Goal: Task Accomplishment & Management: Complete application form

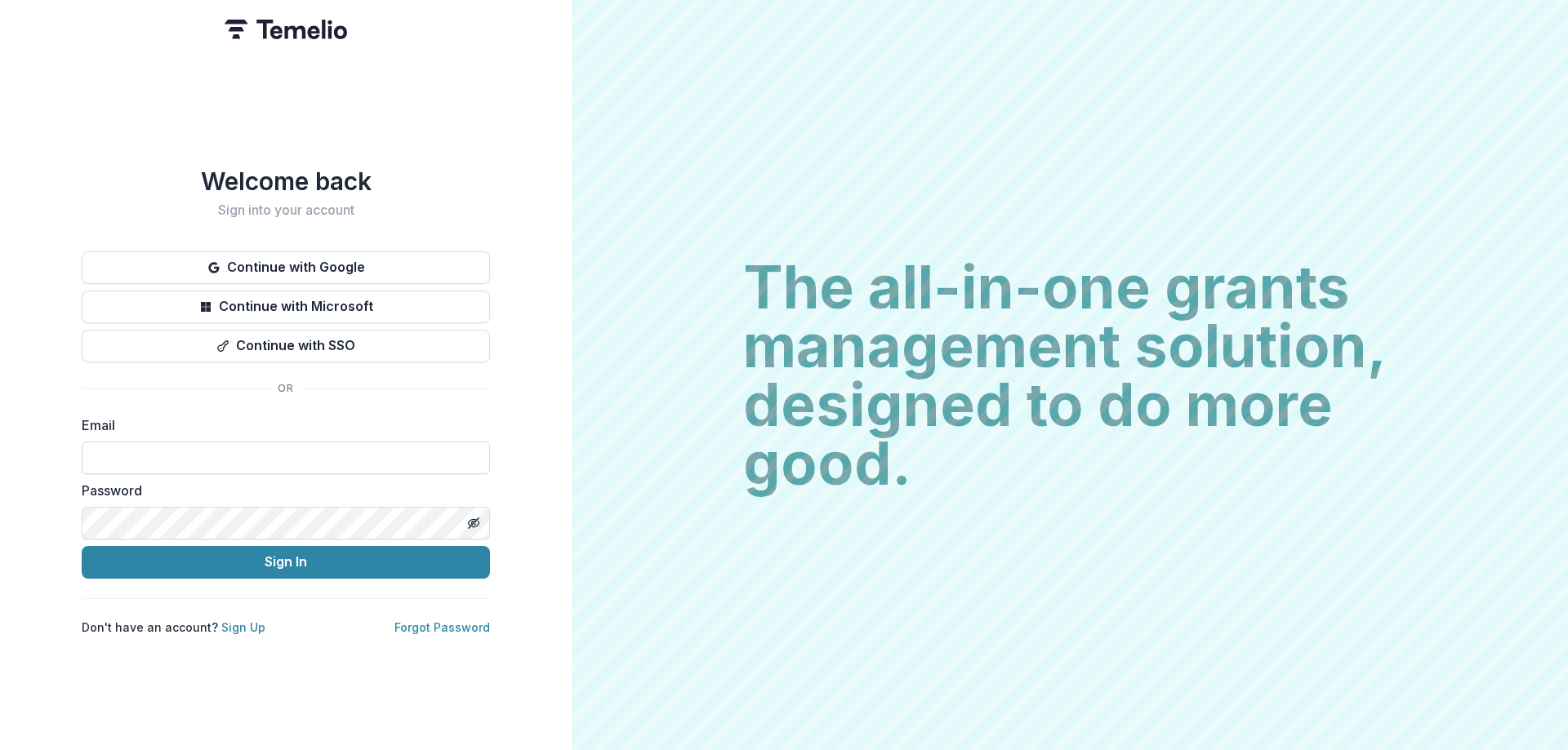
click at [223, 445] on input at bounding box center [286, 458] width 408 height 32
type input "**********"
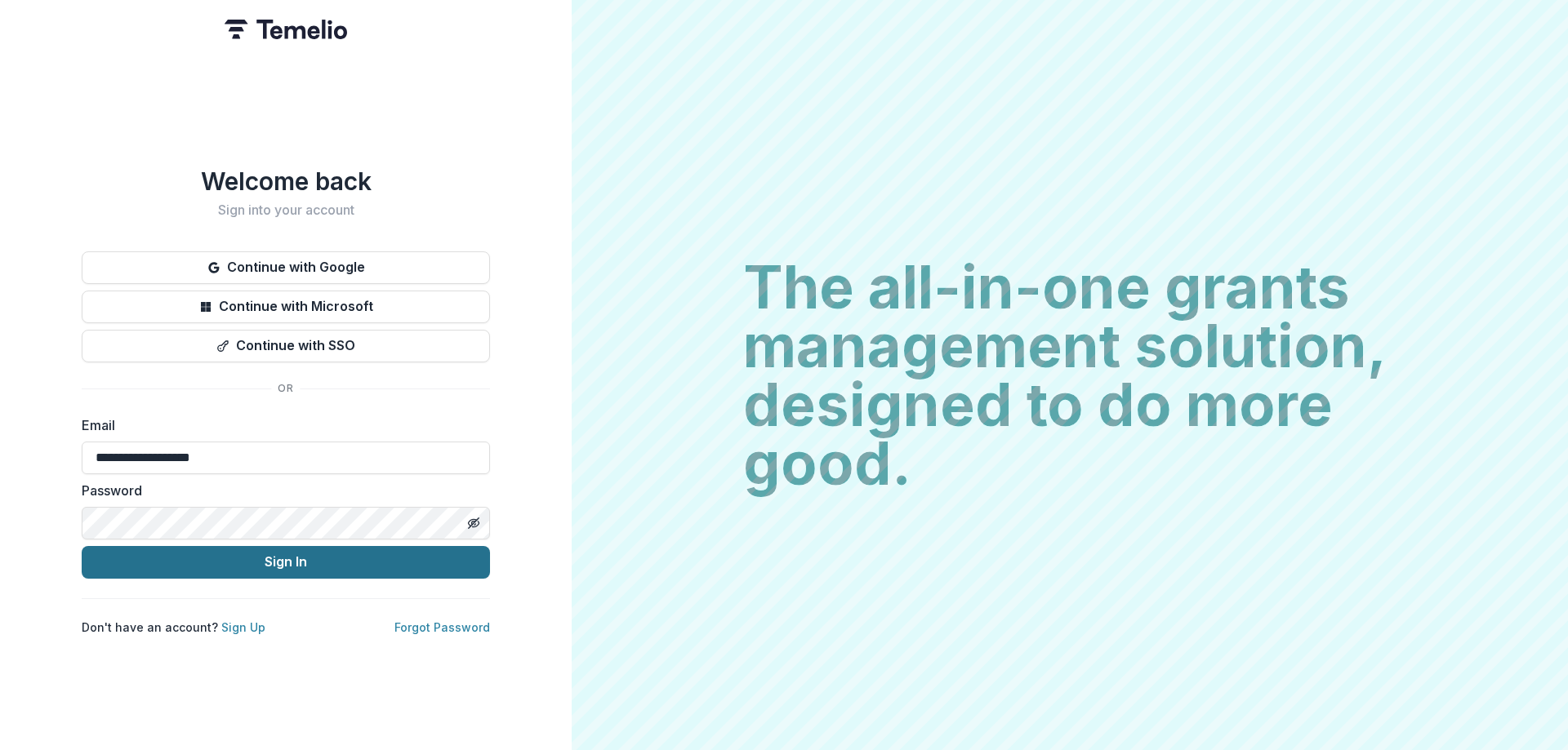
click at [321, 559] on button "Sign In" at bounding box center [286, 563] width 408 height 32
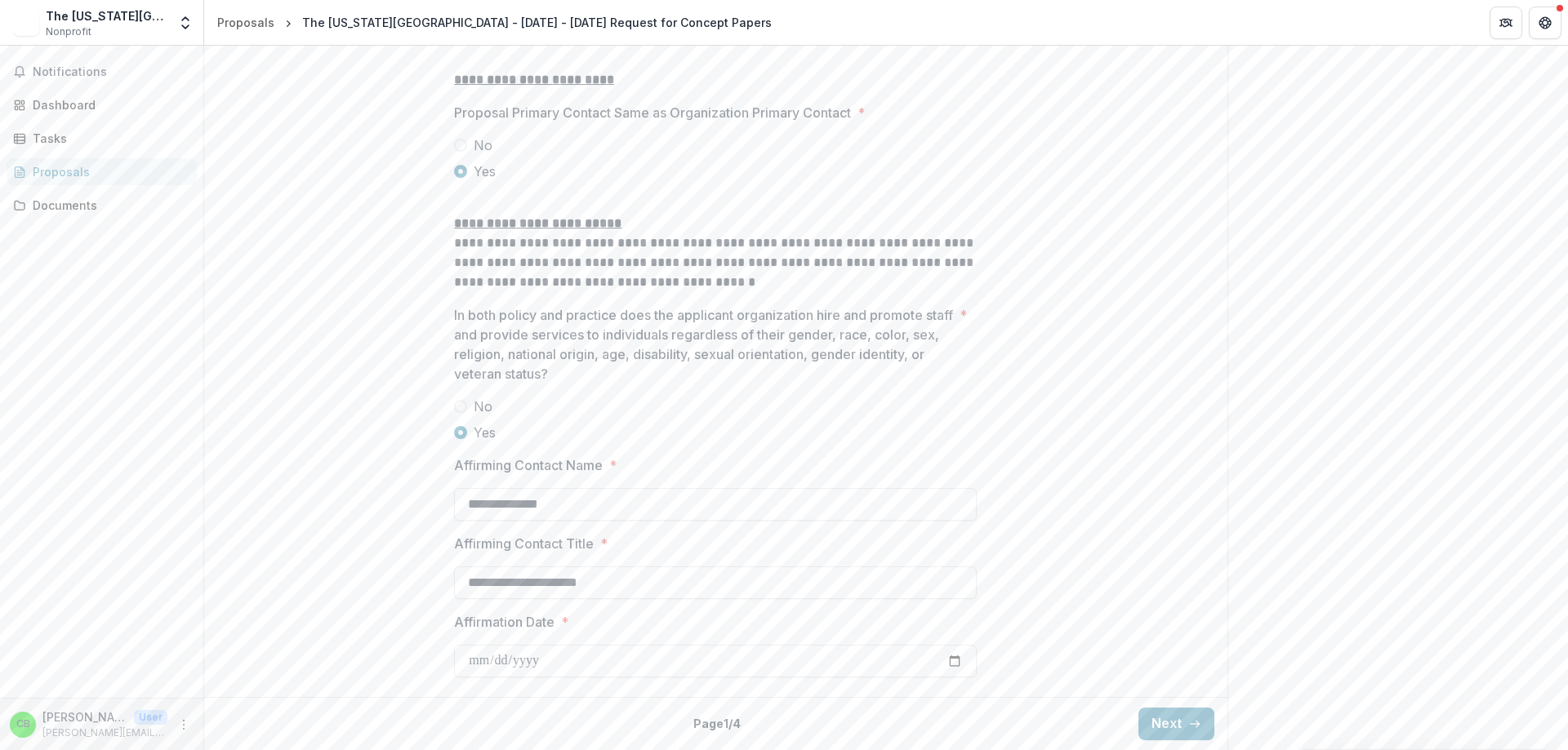
scroll to position [2122, 0]
click at [1179, 720] on button "Next" at bounding box center [1176, 724] width 76 height 32
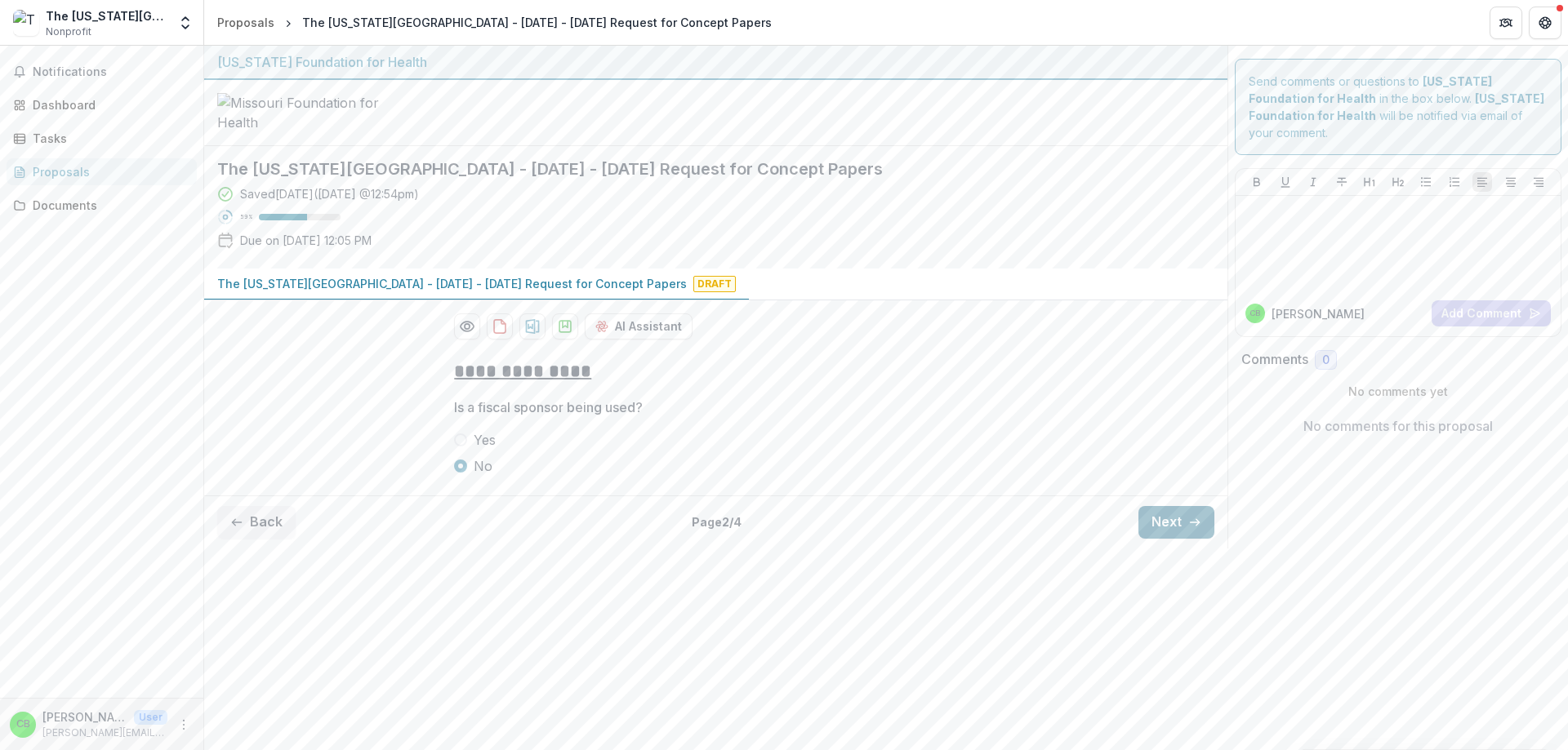
click at [1182, 538] on button "Next" at bounding box center [1176, 522] width 76 height 32
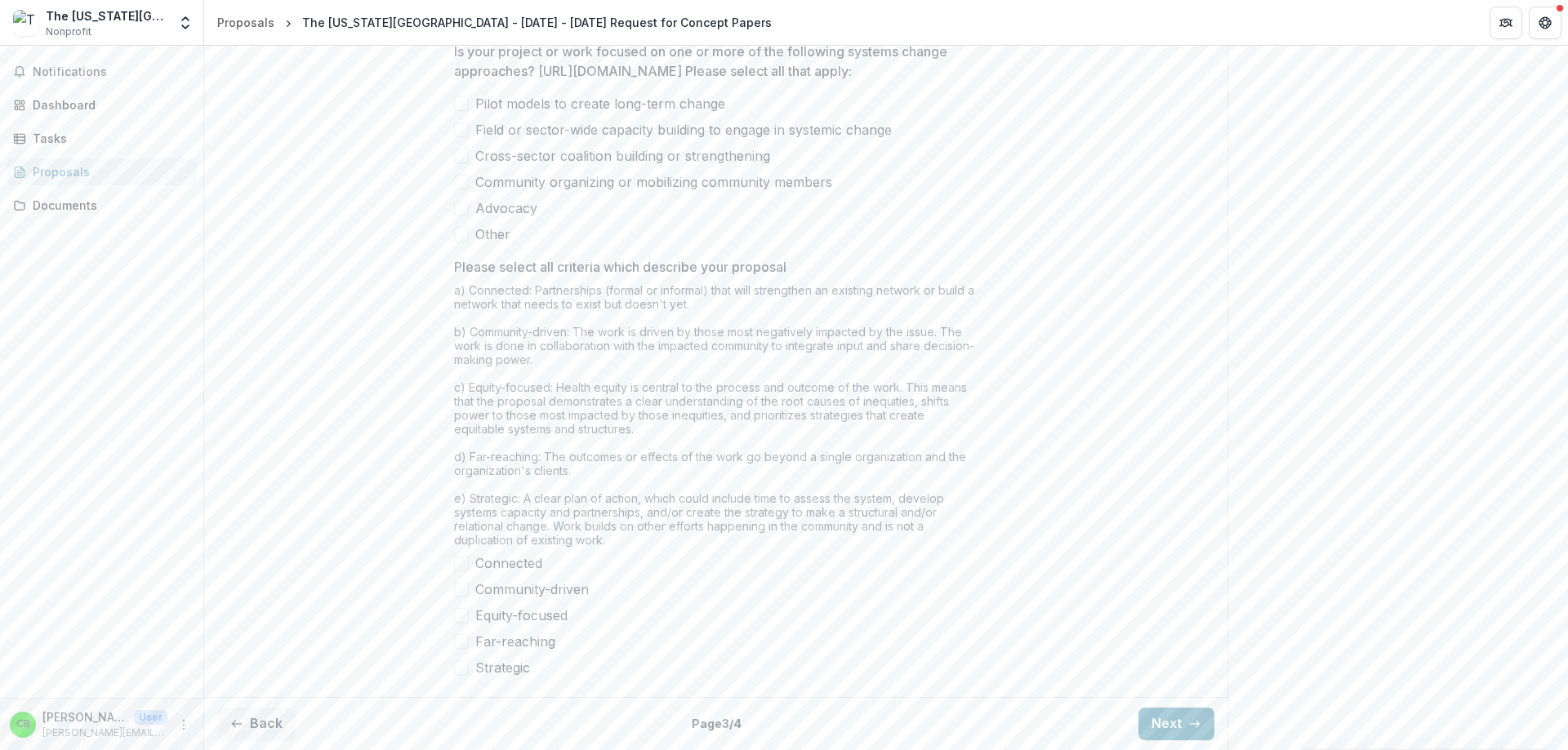
scroll to position [1258, 0]
click at [1170, 728] on button "Next" at bounding box center [1176, 724] width 76 height 32
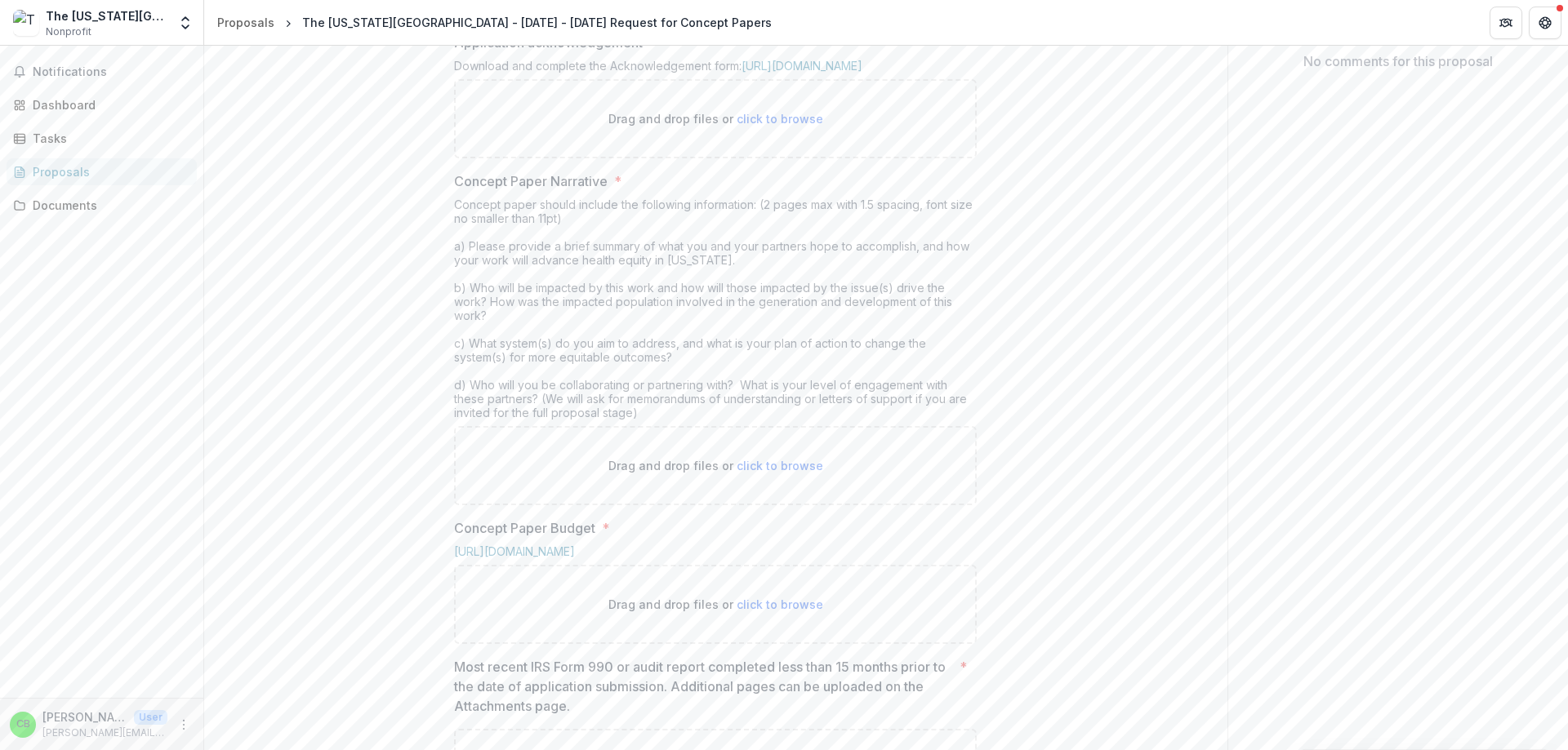
scroll to position [359, 0]
click at [821, 78] on link "https://mffh.org/wordpress/wp-content/uploads/2018/06/MFH-Grant-Acknowledgement…" at bounding box center [802, 71] width 121 height 14
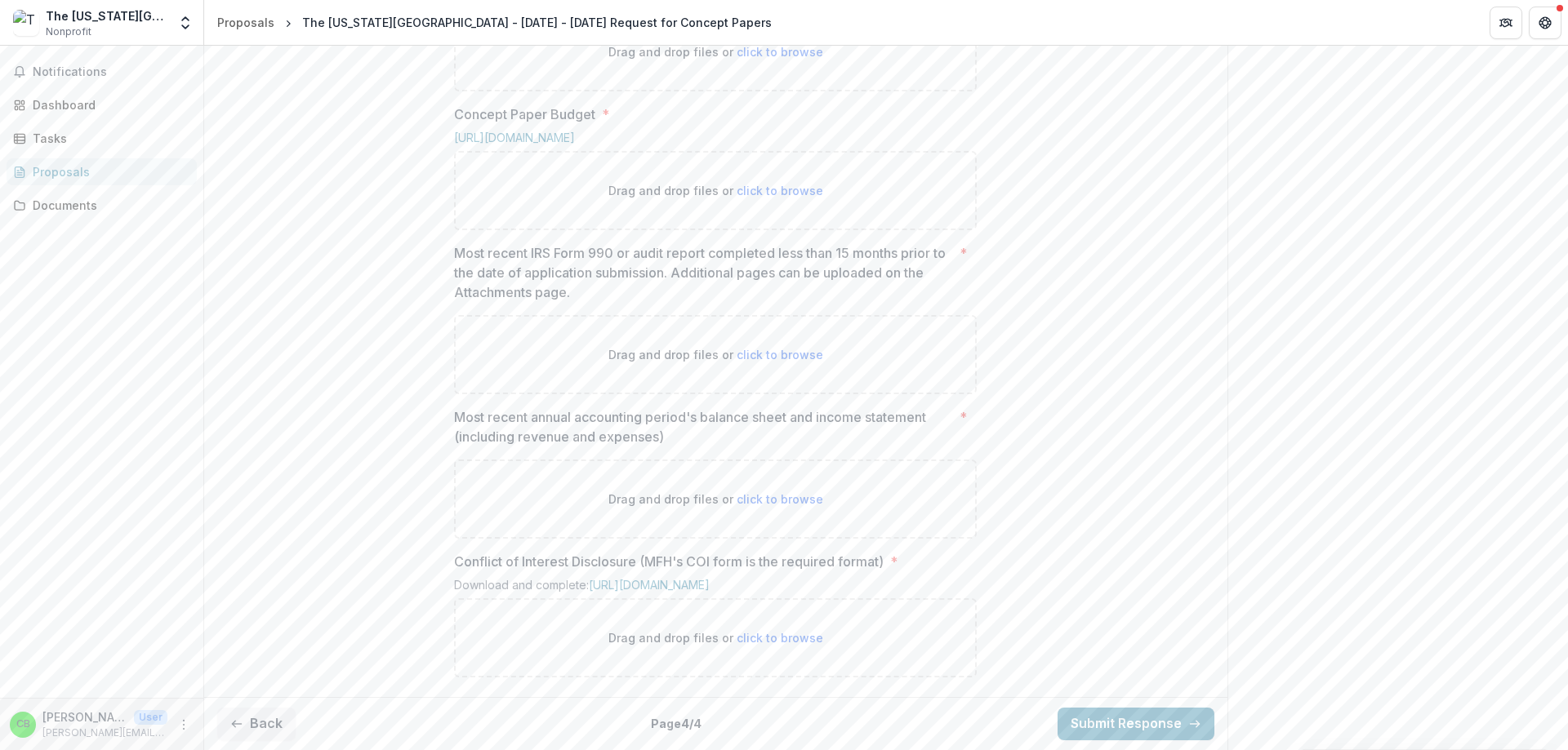
scroll to position [931, 0]
click at [786, 348] on span "click to browse" at bounding box center [780, 354] width 86 height 14
type input "**********"
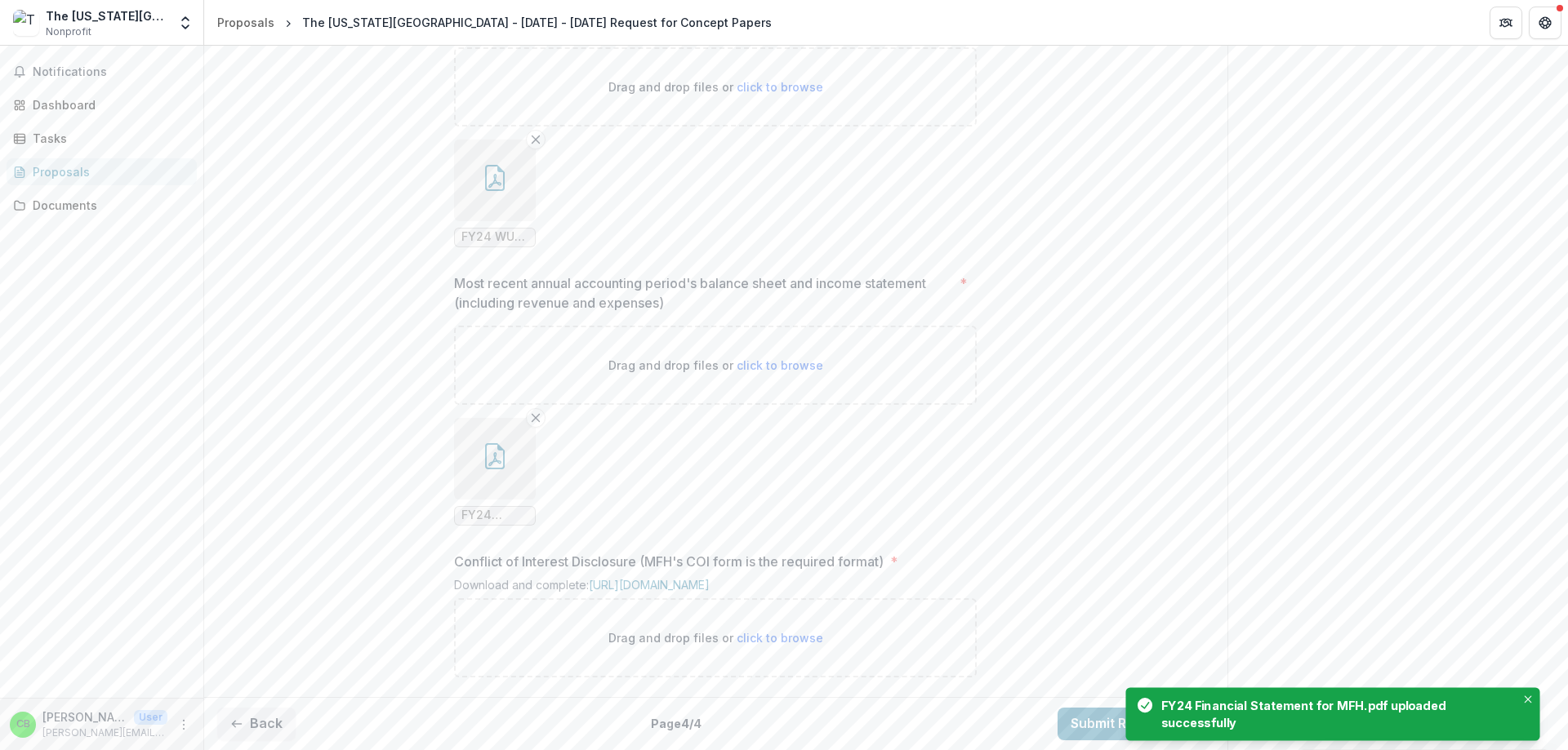
scroll to position [1198, 0]
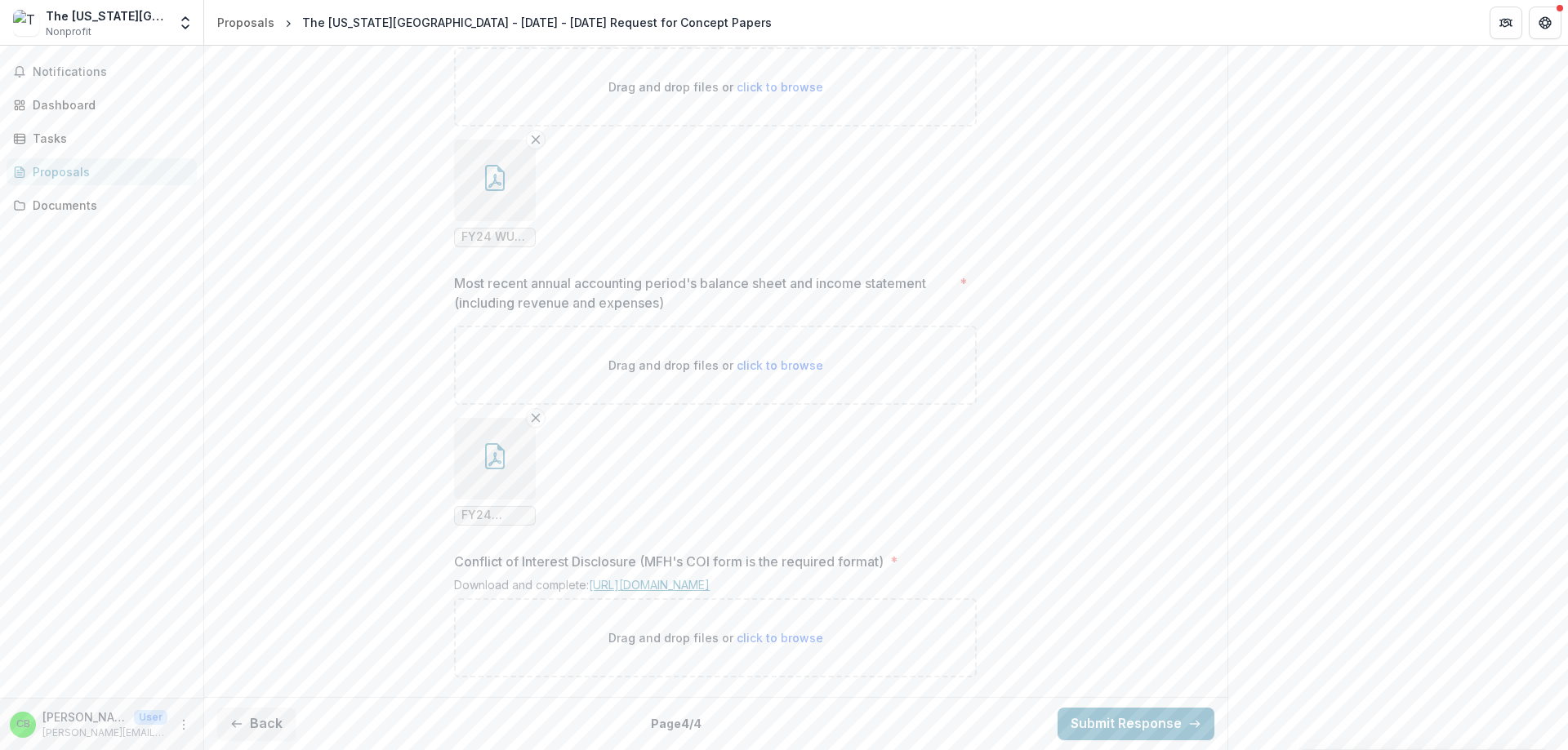
click at [589, 583] on link "https://mffh.org/wp-content/uploads/2024/01/MFH-COI-Disclosure-Grant.pdf?mode=0…" at bounding box center [649, 584] width 121 height 14
click at [777, 633] on span "click to browse" at bounding box center [780, 637] width 86 height 14
type input "**********"
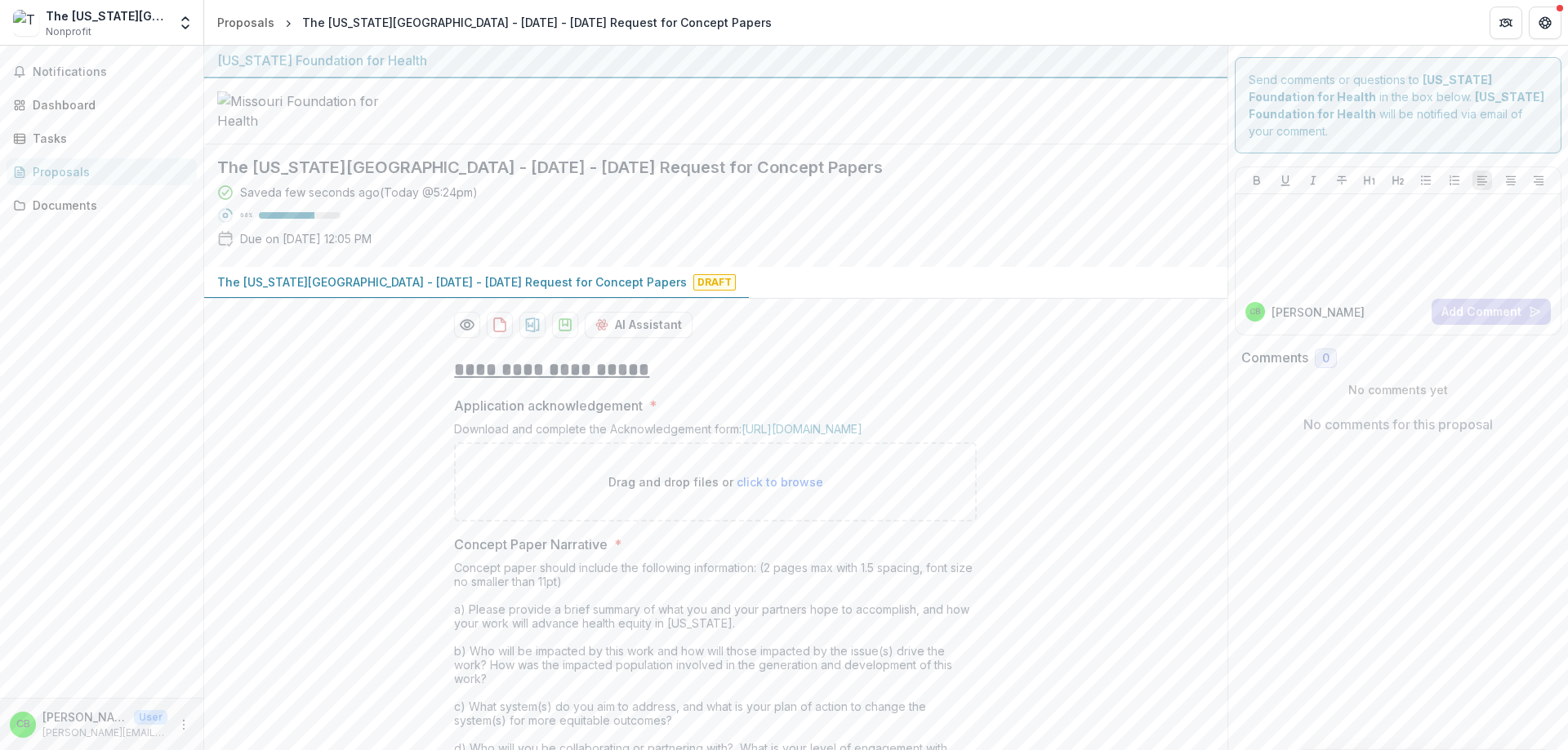
scroll to position [0, 0]
click at [79, 212] on div "Documents" at bounding box center [108, 205] width 151 height 17
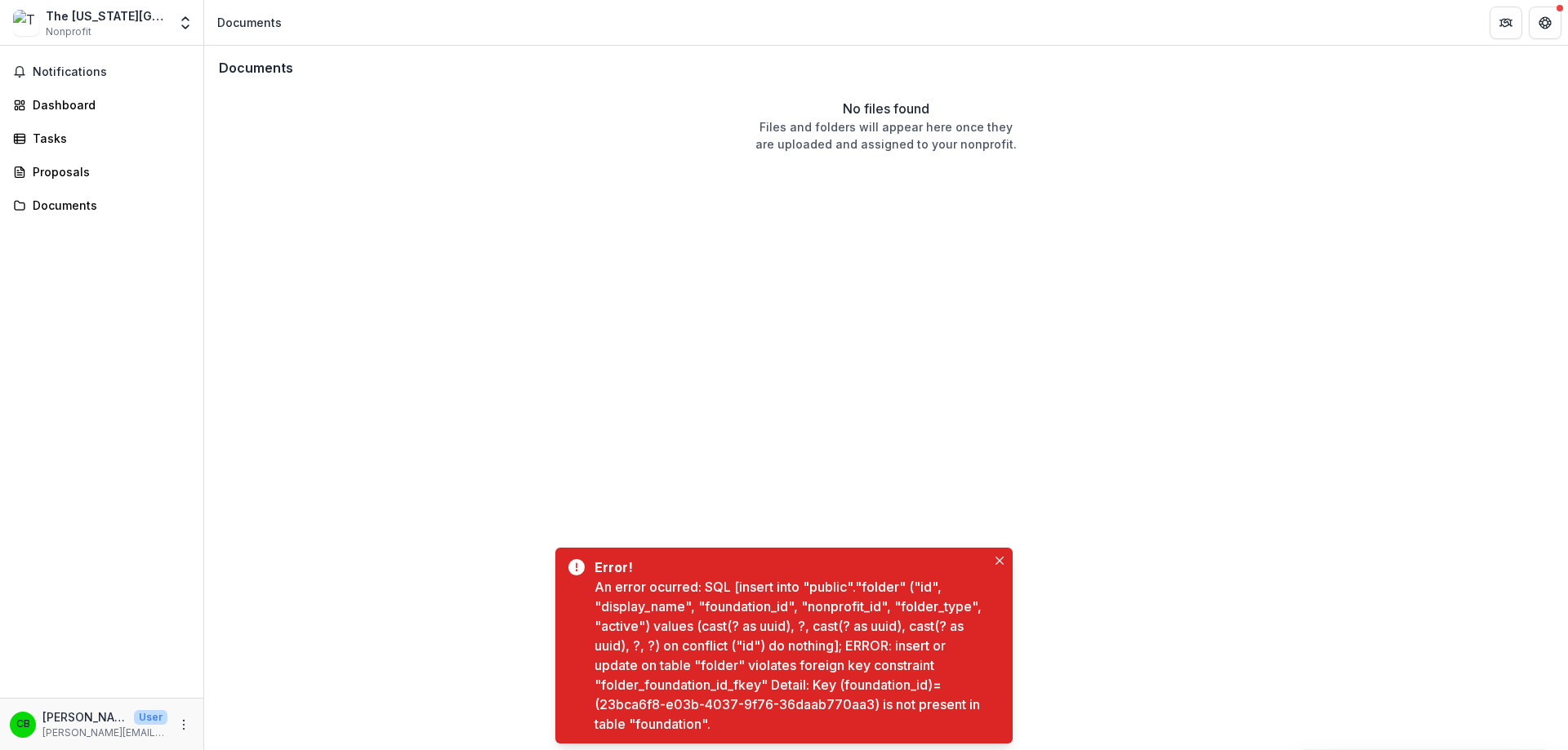
click at [73, 156] on div "Notifications Dashboard Tasks Proposals Documents" at bounding box center [102, 372] width 204 height 653
click at [50, 171] on div "Proposals" at bounding box center [108, 171] width 151 height 17
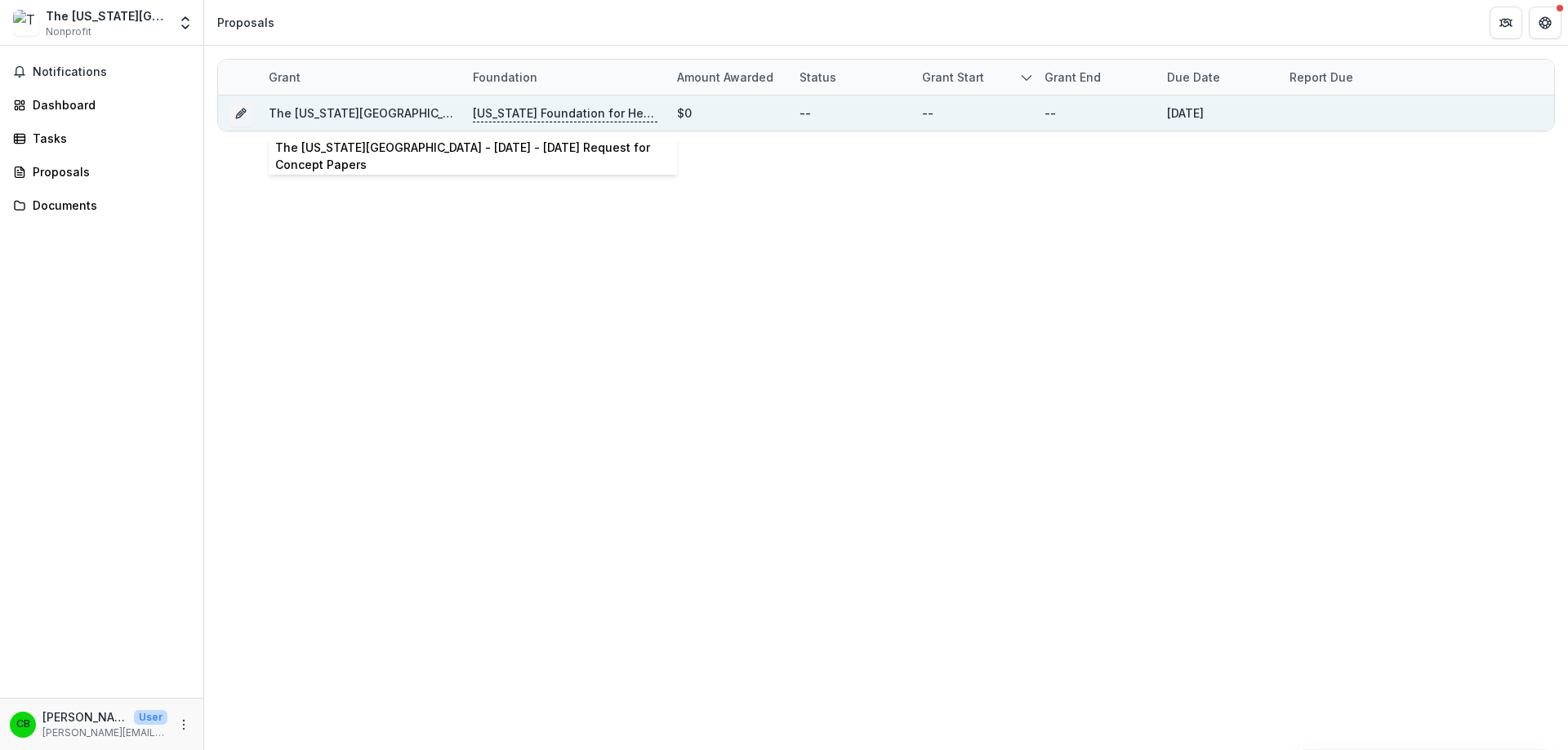
click at [369, 110] on link "The Washington University - 2025 - 2025 Request for Concept Papers" at bounding box center [503, 113] width 469 height 14
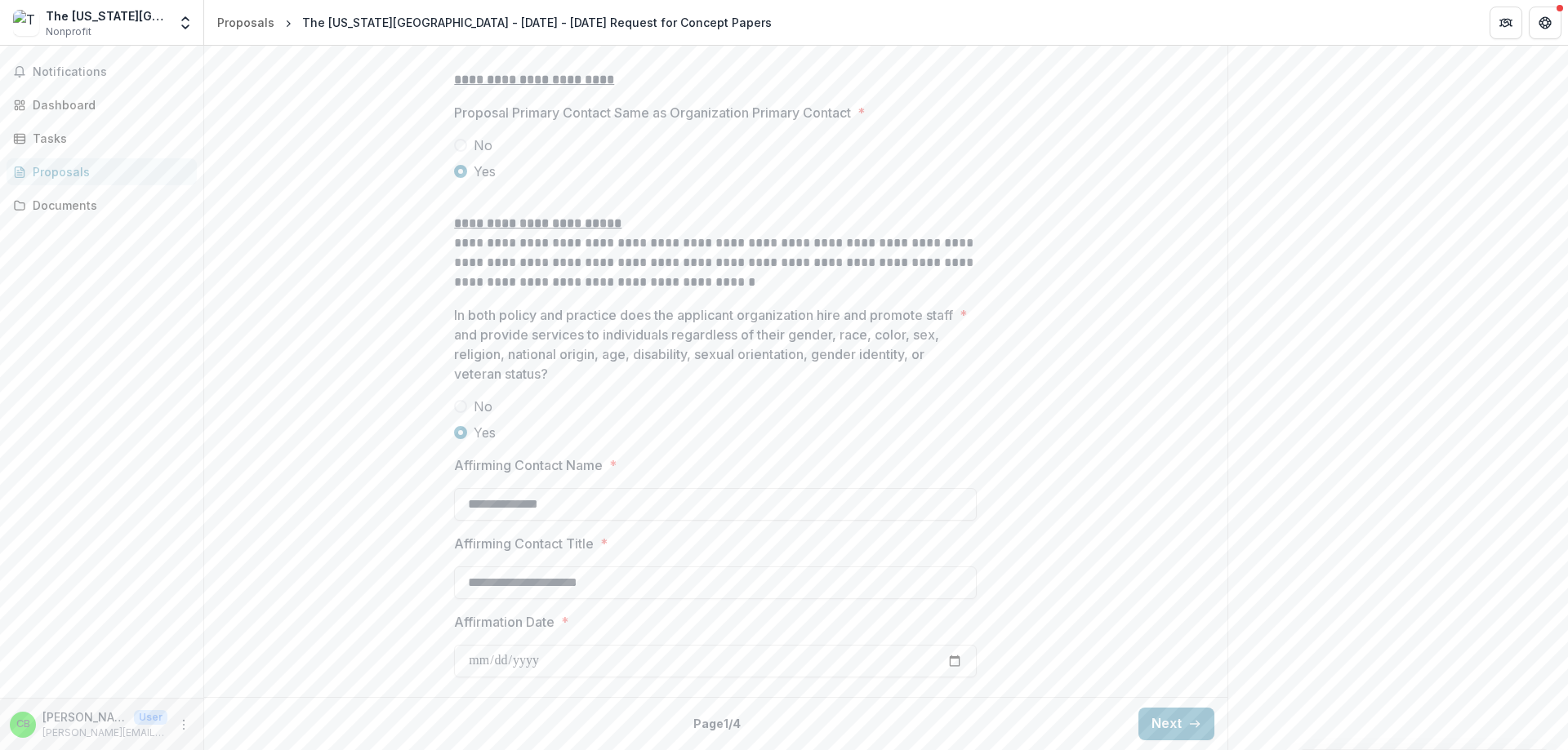
scroll to position [2122, 0]
click at [1183, 736] on button "Next" at bounding box center [1176, 724] width 76 height 32
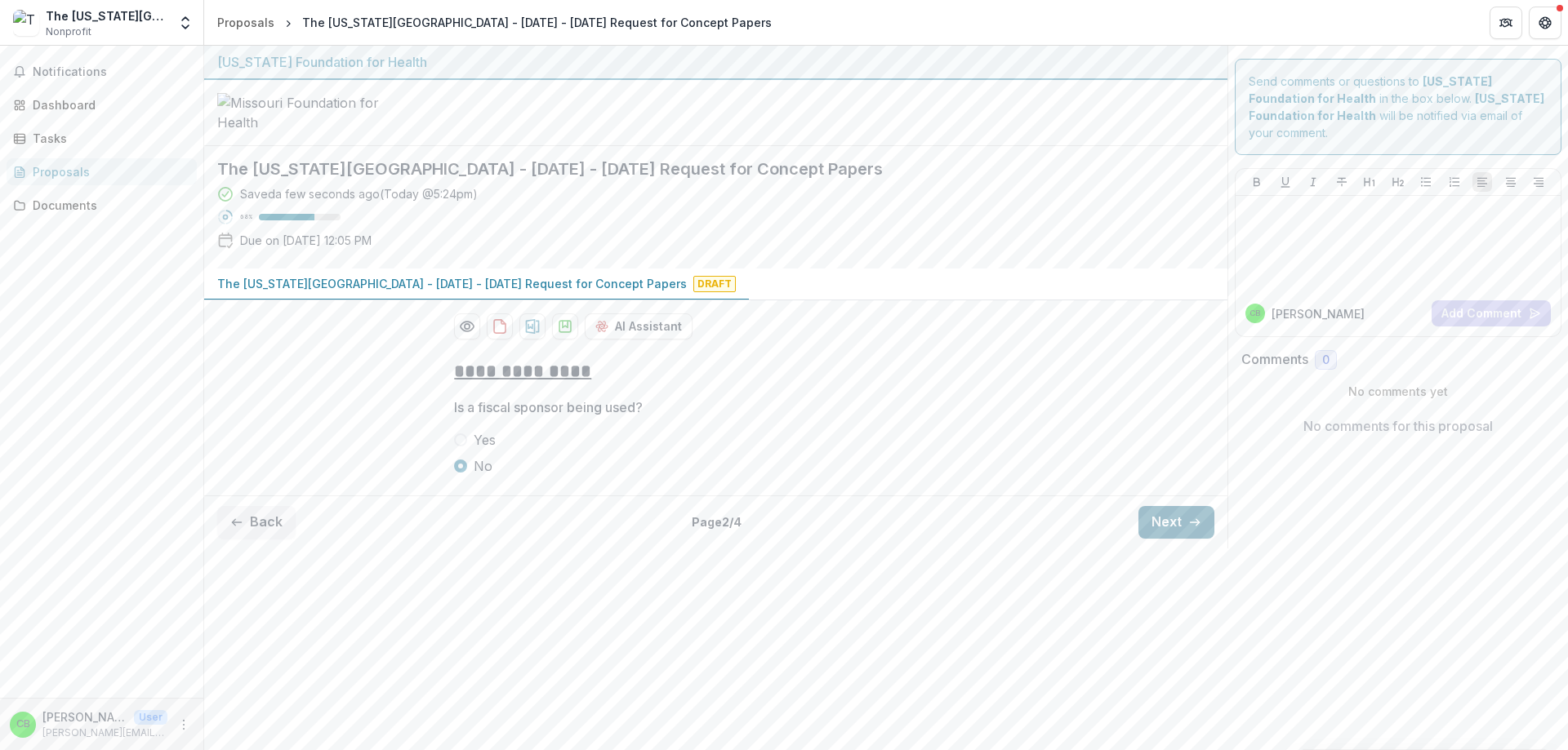
scroll to position [0, 0]
click at [1185, 538] on button "Next" at bounding box center [1176, 522] width 76 height 32
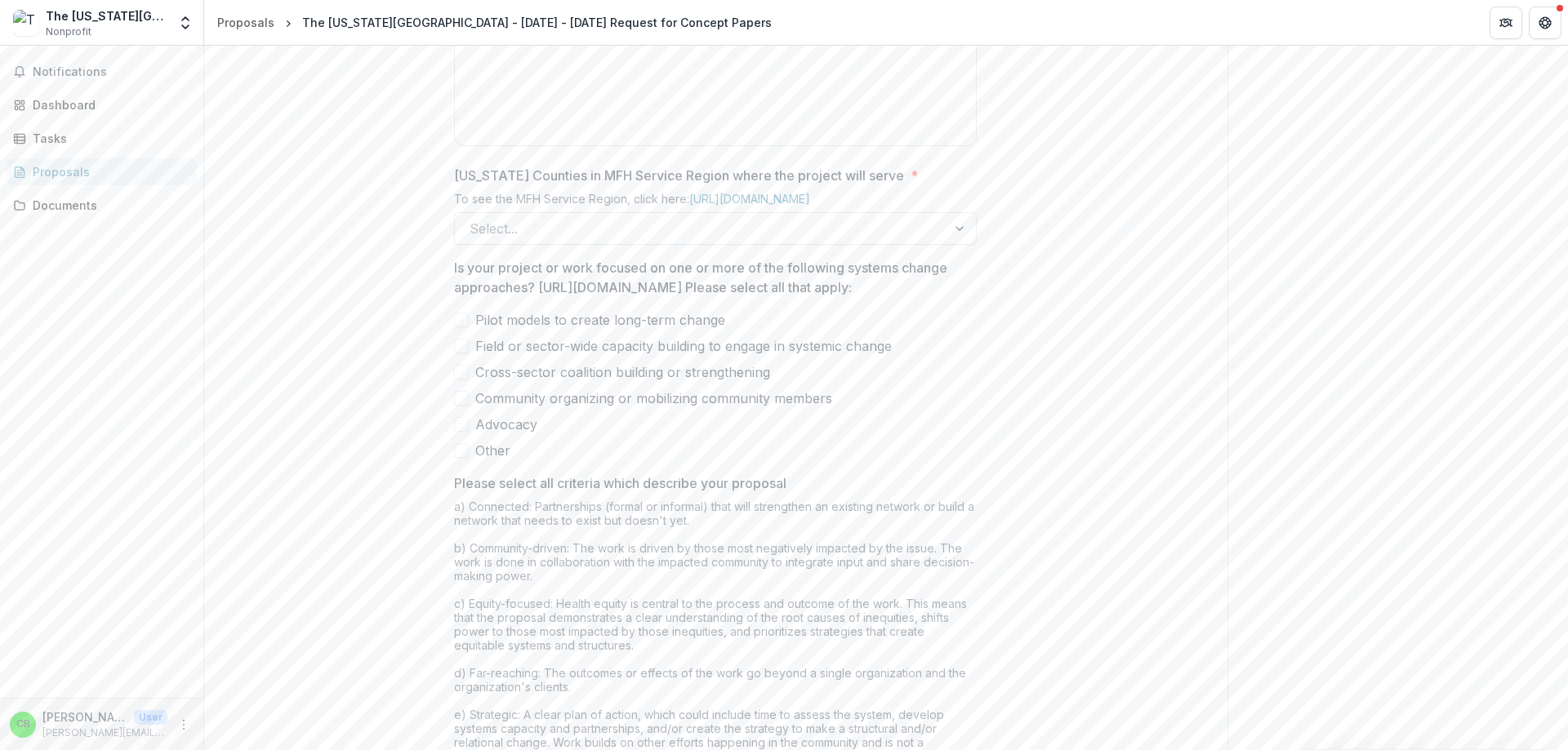
scroll to position [1258, 0]
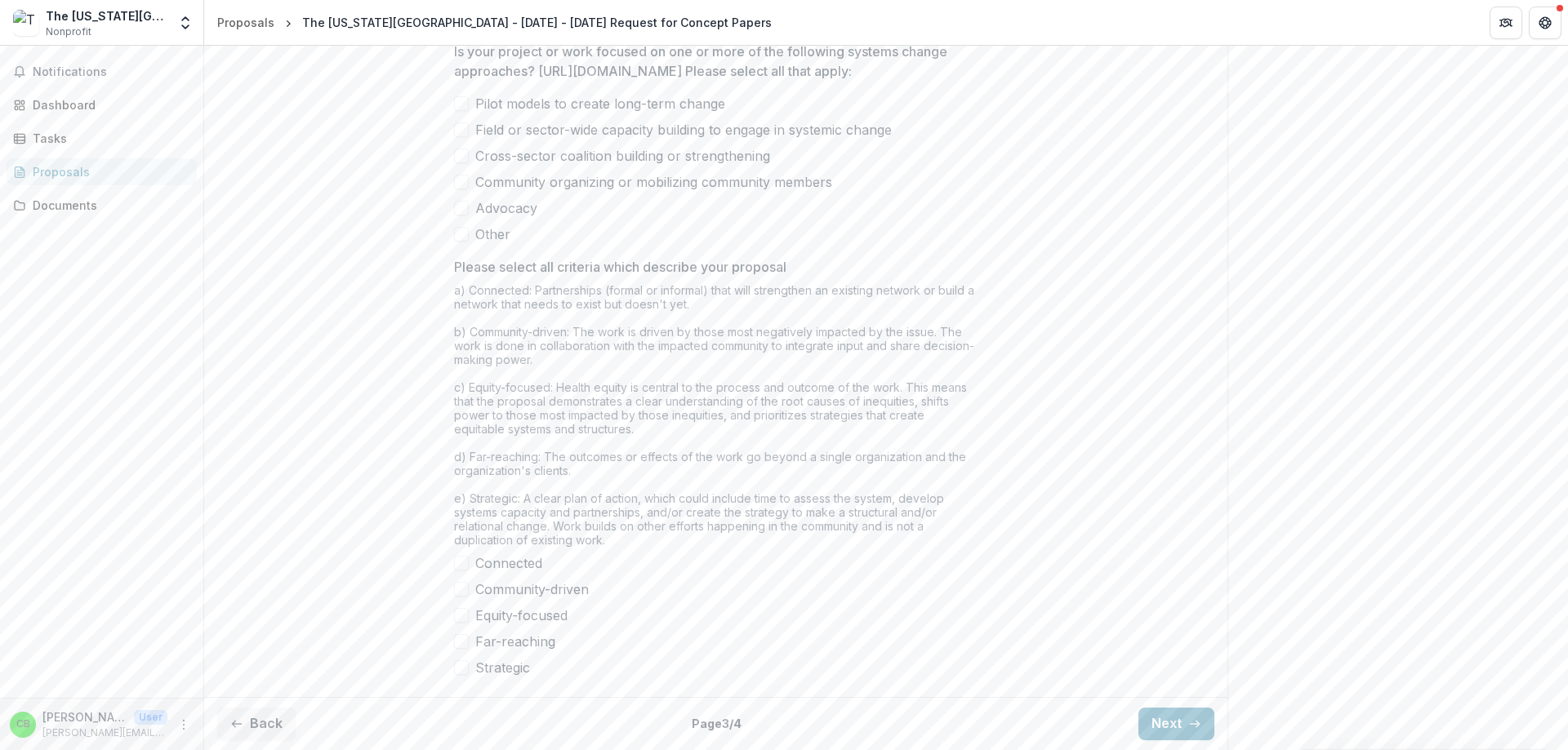
click at [1179, 745] on div "Back Page 3 / 4 Next" at bounding box center [716, 723] width 1023 height 53
click at [1178, 716] on button "Next" at bounding box center [1176, 724] width 76 height 32
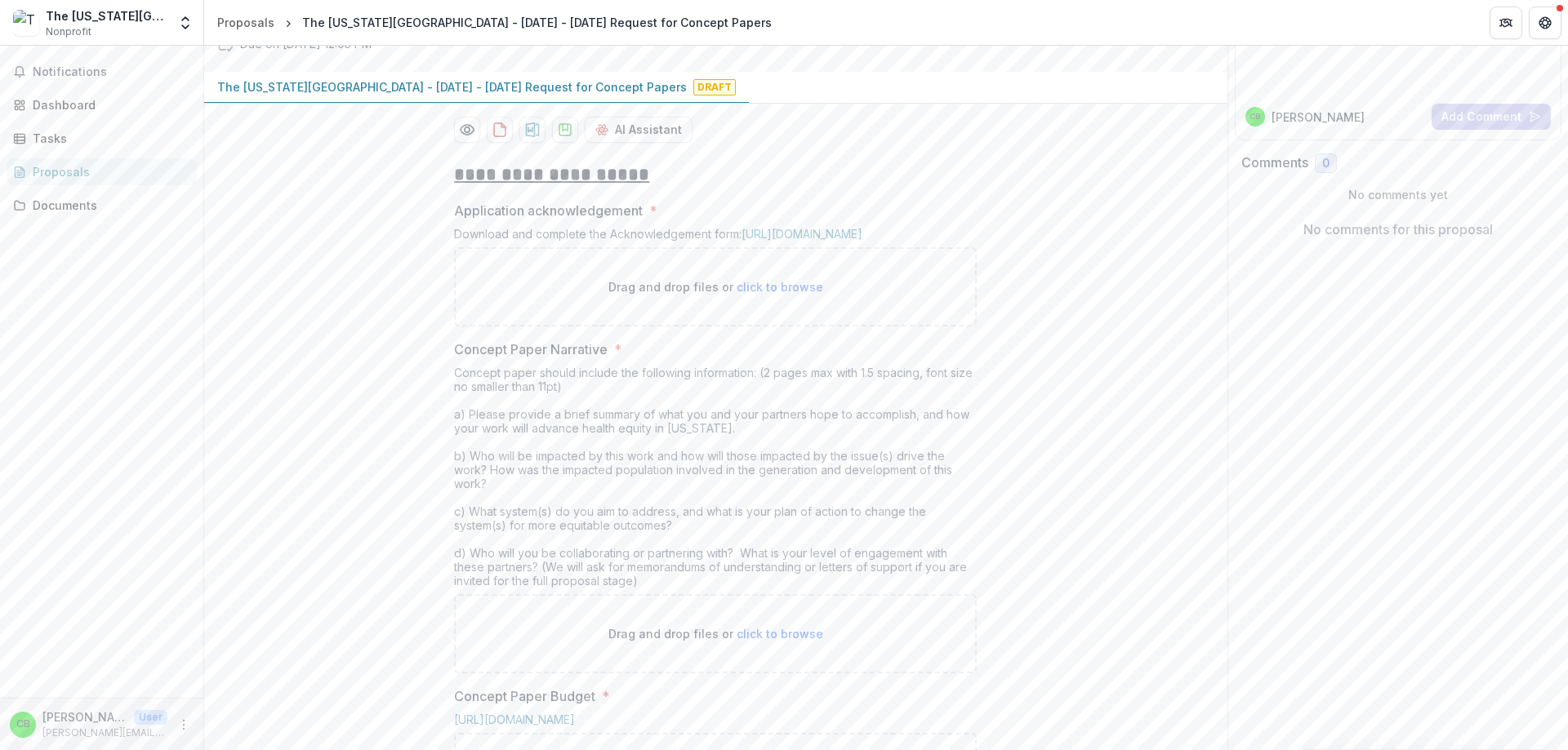
scroll to position [0, 0]
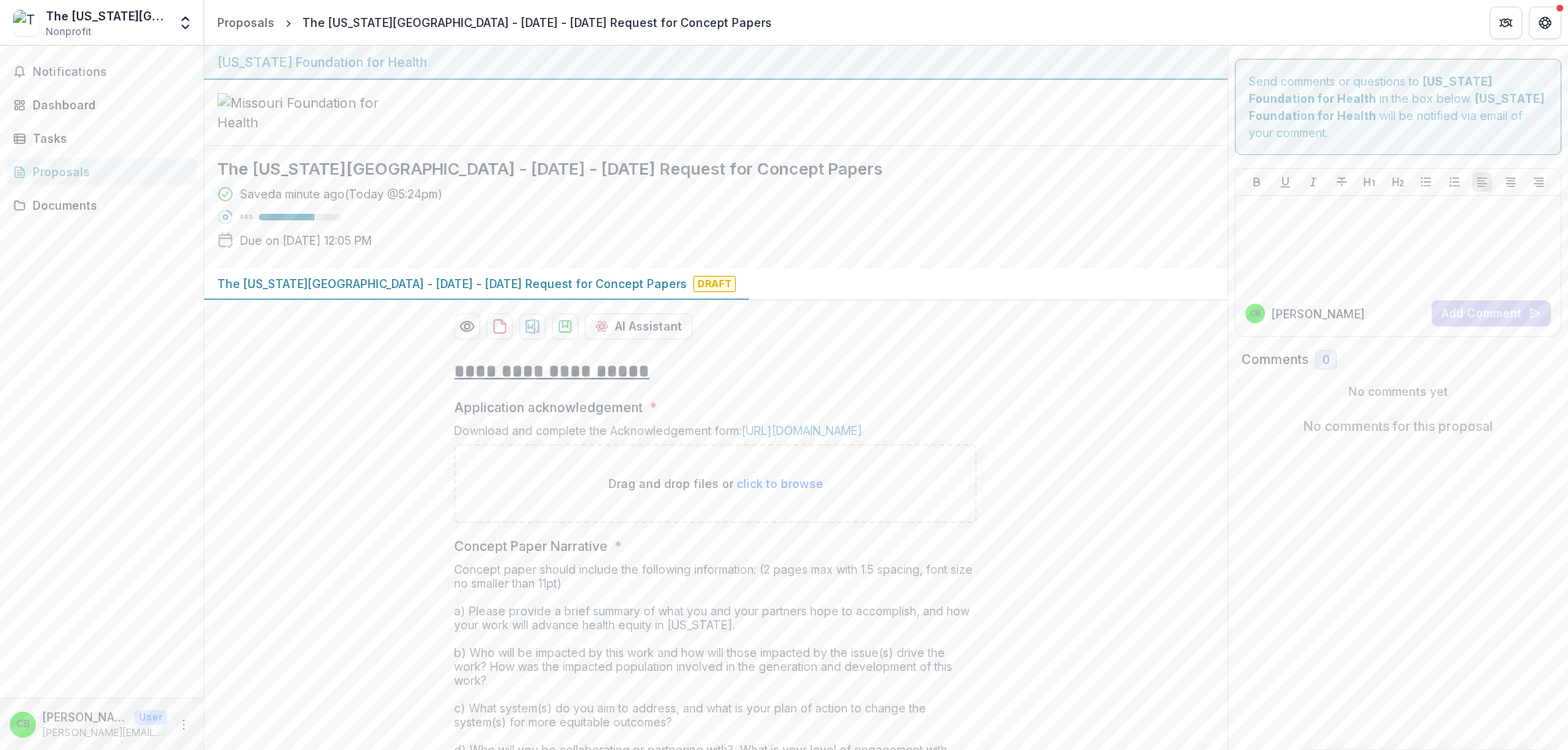
click at [106, 734] on p "vanbergen@wustl.edu" at bounding box center [104, 733] width 125 height 14
click at [188, 731] on icon "More" at bounding box center [184, 725] width 14 height 14
click at [228, 718] on button "Logout" at bounding box center [292, 718] width 175 height 27
